Goal: Transaction & Acquisition: Complete application form

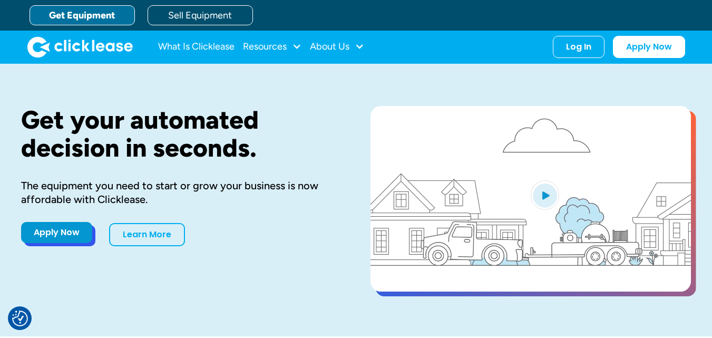
click at [49, 239] on link "Apply Now" at bounding box center [56, 232] width 71 height 21
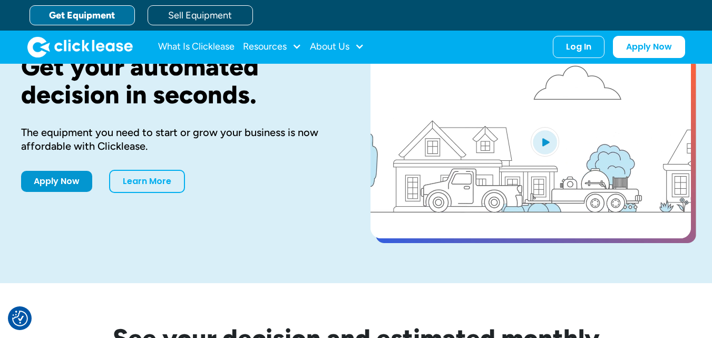
scroll to position [53, 0]
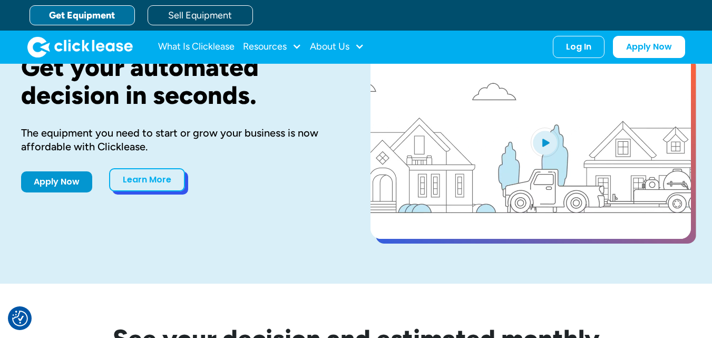
click at [140, 183] on link "Learn More" at bounding box center [147, 179] width 76 height 23
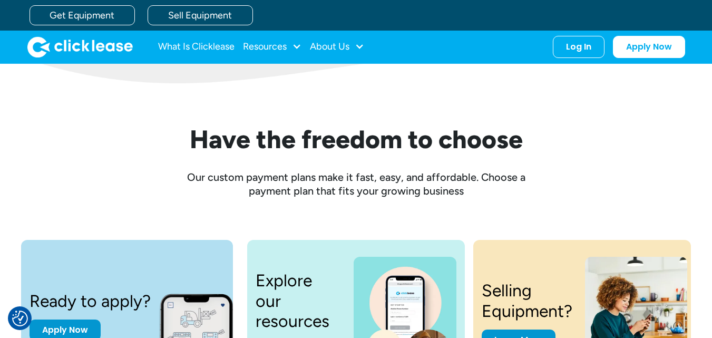
scroll to position [1147, 0]
